Goal: Task Accomplishment & Management: Manage account settings

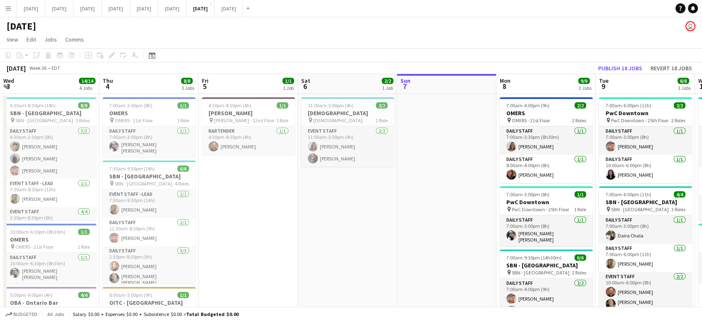
scroll to position [0, 199]
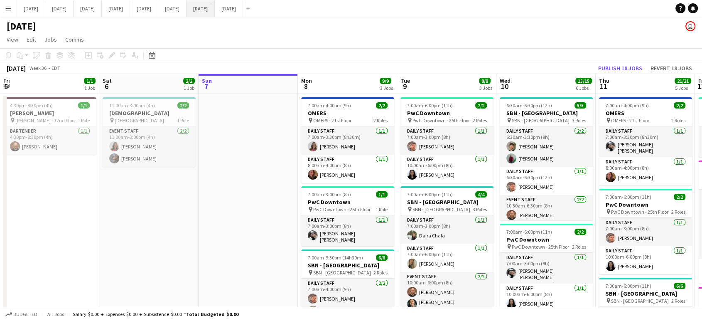
click at [215, 4] on button "[DATE] Close" at bounding box center [201, 8] width 28 height 16
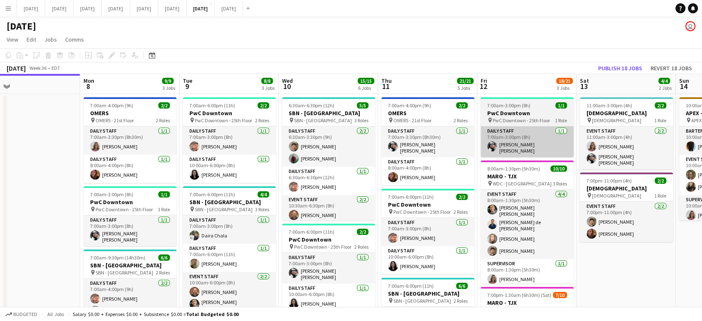
drag, startPoint x: 595, startPoint y: 141, endPoint x: 495, endPoint y: 148, distance: 100.0
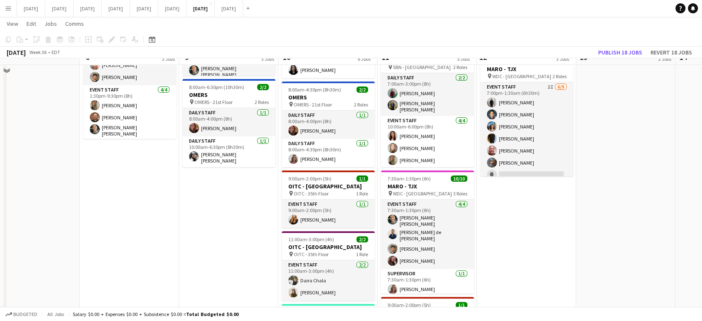
scroll to position [184, 0]
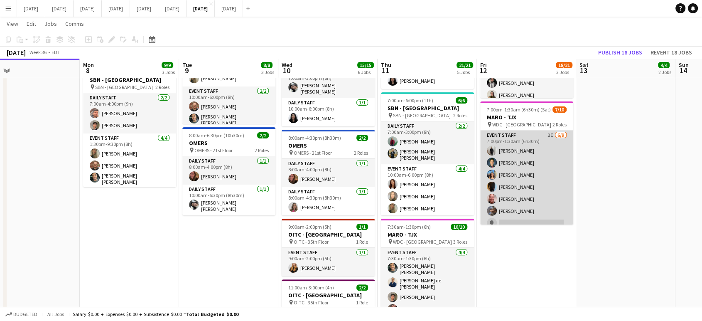
click at [549, 204] on app-card-role "Event Staff 2I [DATE] 7:00pm-1:30am (6h30m) [PERSON_NAME] [PERSON_NAME] [PERSON…" at bounding box center [526, 192] width 93 height 125
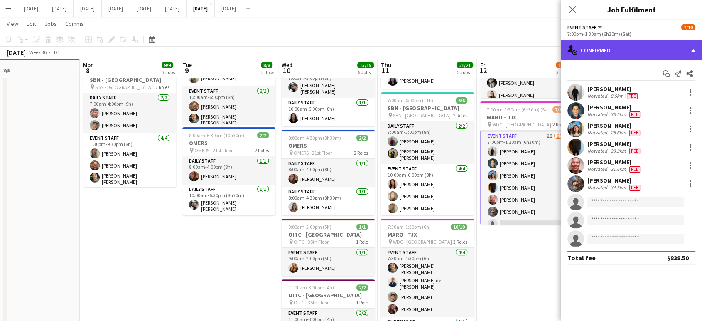
click at [699, 49] on div "single-neutral-actions-check-2 Confirmed" at bounding box center [631, 50] width 141 height 20
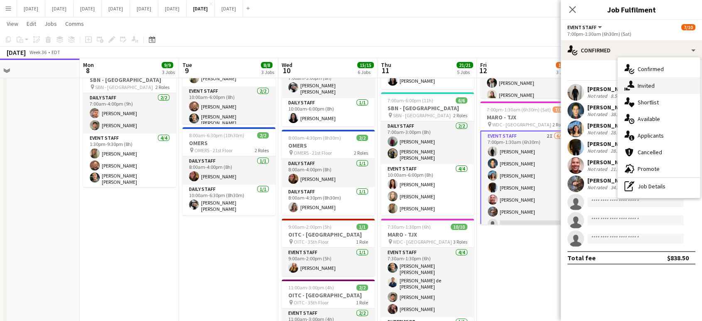
click at [653, 91] on div "single-neutral-actions-share-1 Invited" at bounding box center [659, 85] width 82 height 17
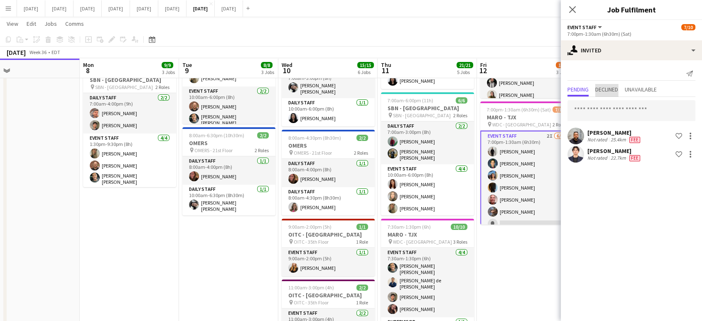
click at [613, 87] on span "Declined" at bounding box center [606, 89] width 23 height 6
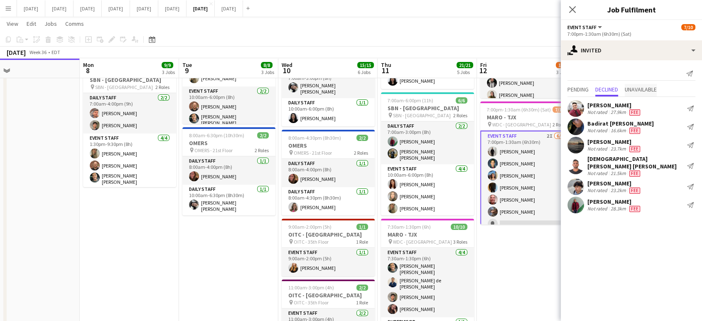
click at [651, 86] on span "Unavailable" at bounding box center [641, 89] width 32 height 6
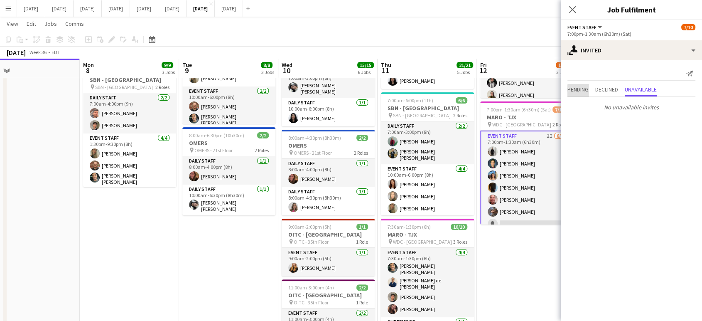
click at [582, 92] on span "Pending" at bounding box center [578, 89] width 21 height 6
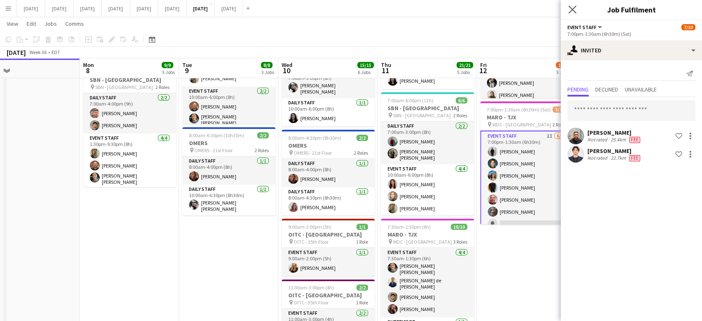
click at [571, 14] on app-icon "Close pop-in" at bounding box center [573, 10] width 12 height 12
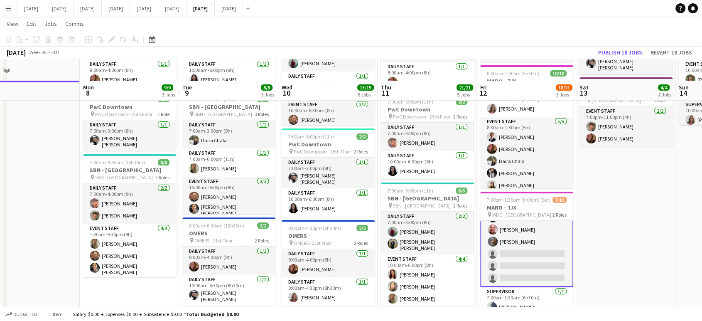
scroll to position [46, 0]
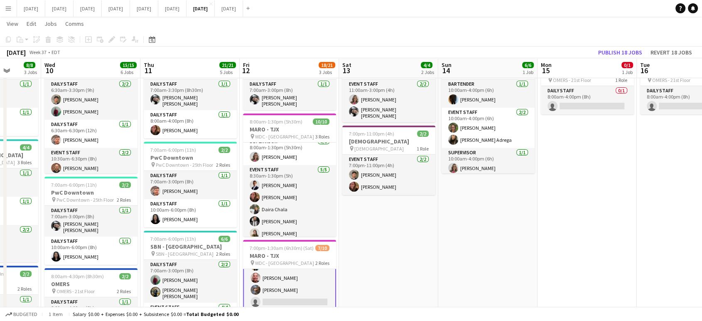
drag, startPoint x: 633, startPoint y: 261, endPoint x: 478, endPoint y: 262, distance: 155.0
click at [395, 288] on app-calendar-viewport "Sat 6 2/2 1 Job Sun 7 Mon 8 9/9 3 Jobs Tue 9 8/8 3 Jobs Wed 10 15/15 6 Jobs Thu…" at bounding box center [351, 303] width 702 height 634
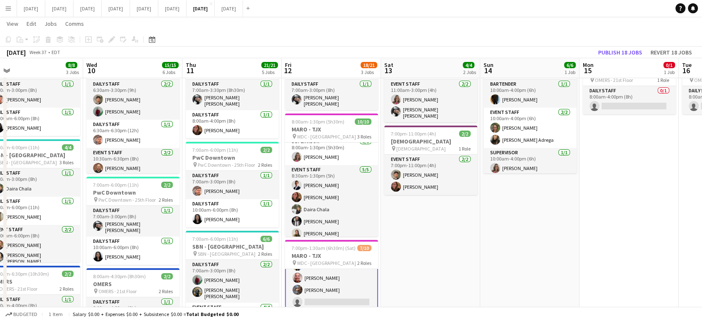
drag, startPoint x: 679, startPoint y: 247, endPoint x: 298, endPoint y: 302, distance: 385.0
click at [299, 302] on app-calendar-viewport "Sat 6 2/2 1 Job Sun 7 Mon 8 9/9 3 Jobs Tue 9 8/8 3 Jobs Wed 10 15/15 6 Jobs Thu…" at bounding box center [351, 303] width 702 height 634
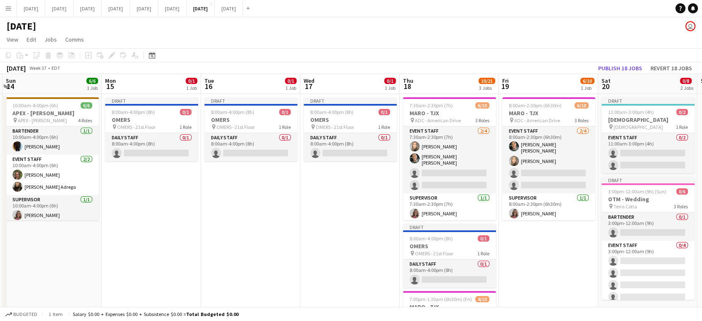
scroll to position [0, 395]
drag, startPoint x: 615, startPoint y: 264, endPoint x: 560, endPoint y: 273, distance: 56.0
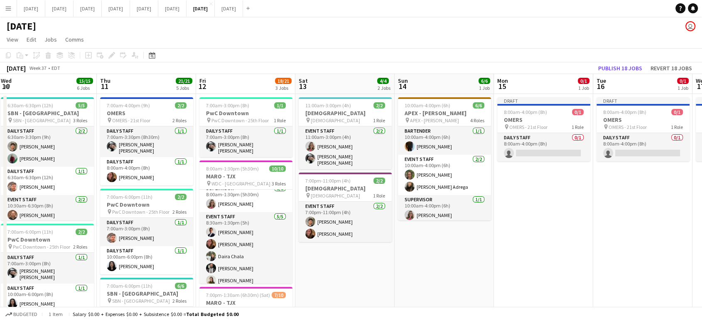
drag, startPoint x: 256, startPoint y: 253, endPoint x: 660, endPoint y: 239, distance: 404.1
